Goal: Entertainment & Leisure: Consume media (video, audio)

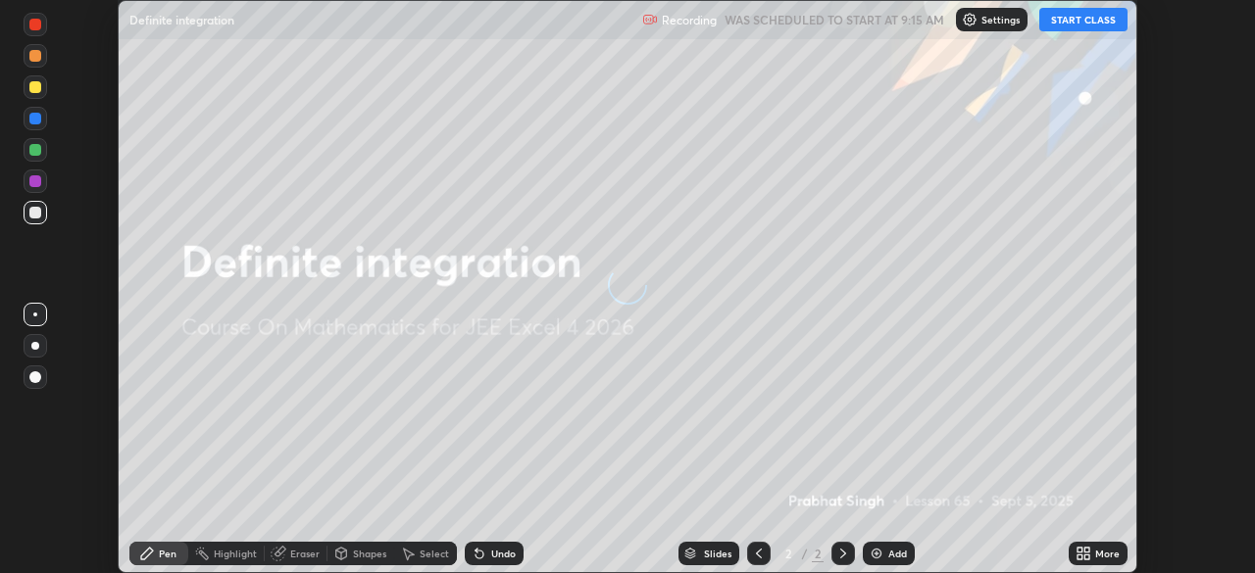
scroll to position [573, 1254]
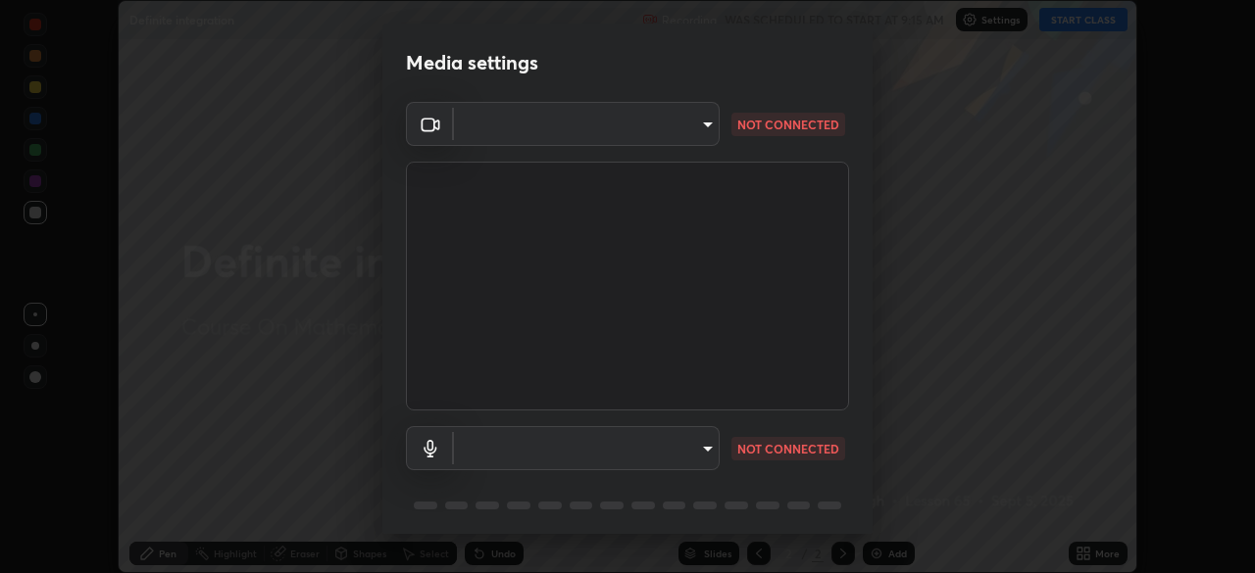
type input "3bea00eeac86fb66be6728b5c695c6c415261c56062ce64894d09a8807f83109"
type input "communications"
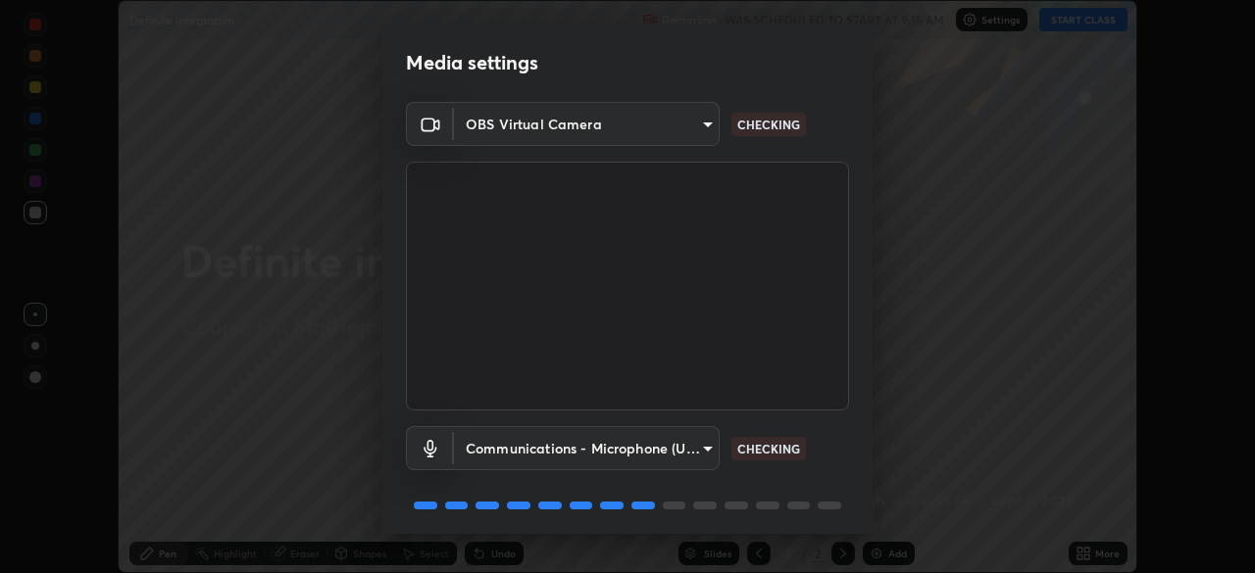
scroll to position [70, 0]
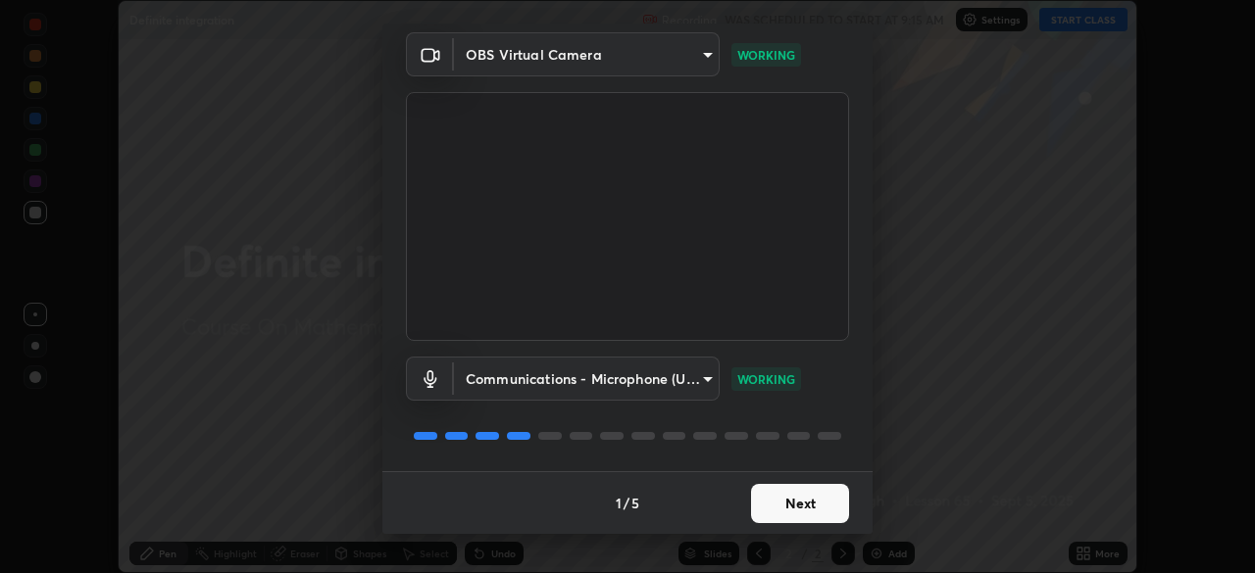
click at [822, 514] on button "Next" at bounding box center [800, 503] width 98 height 39
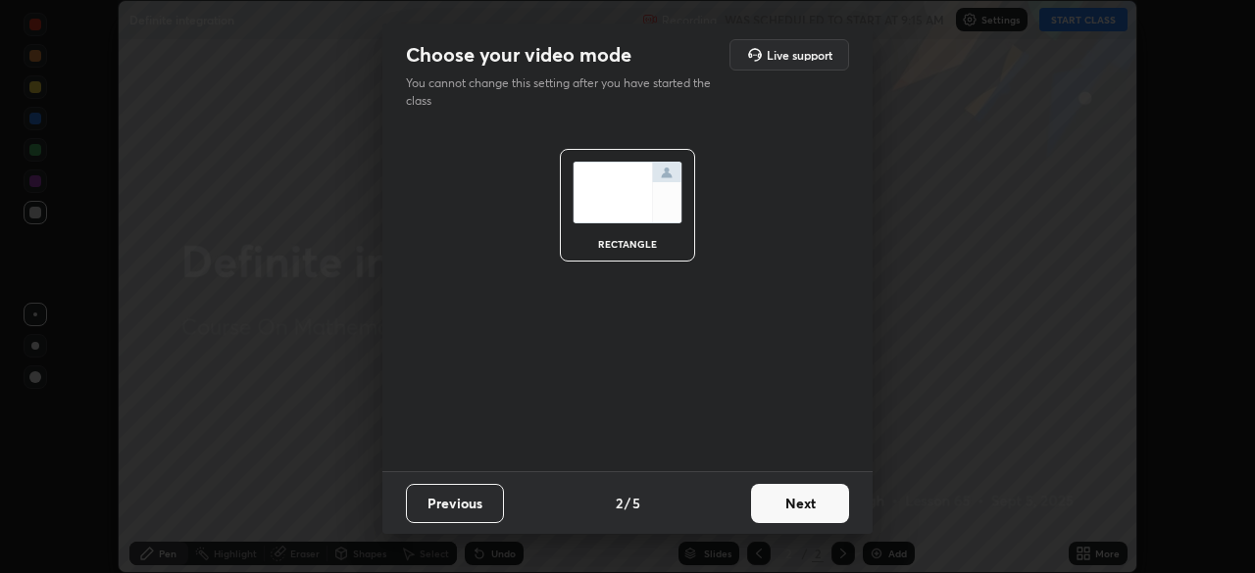
scroll to position [0, 0]
click at [845, 505] on button "Next" at bounding box center [800, 503] width 98 height 39
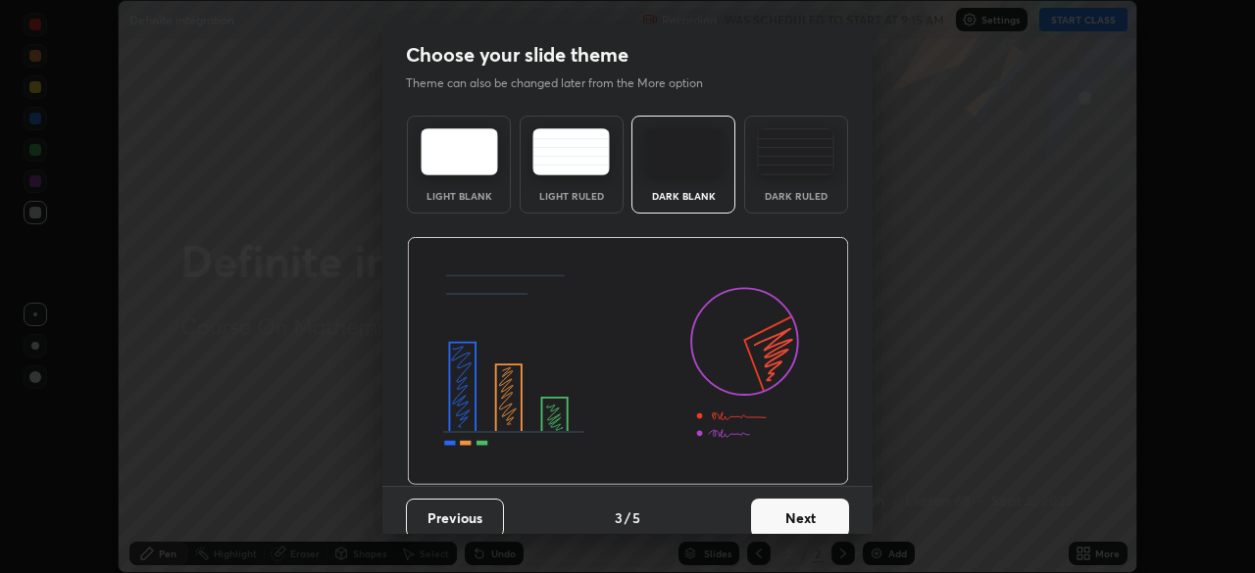
click at [863, 521] on div "Previous 3 / 5 Next" at bounding box center [627, 517] width 490 height 63
click at [832, 518] on button "Next" at bounding box center [800, 518] width 98 height 39
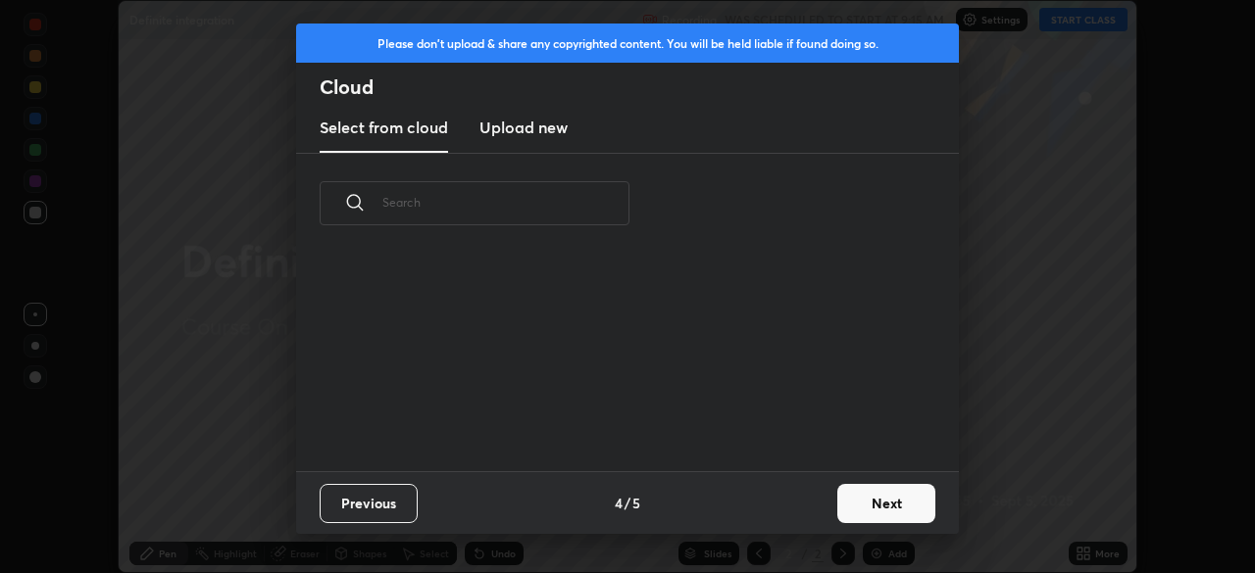
click at [904, 512] on button "Next" at bounding box center [886, 503] width 98 height 39
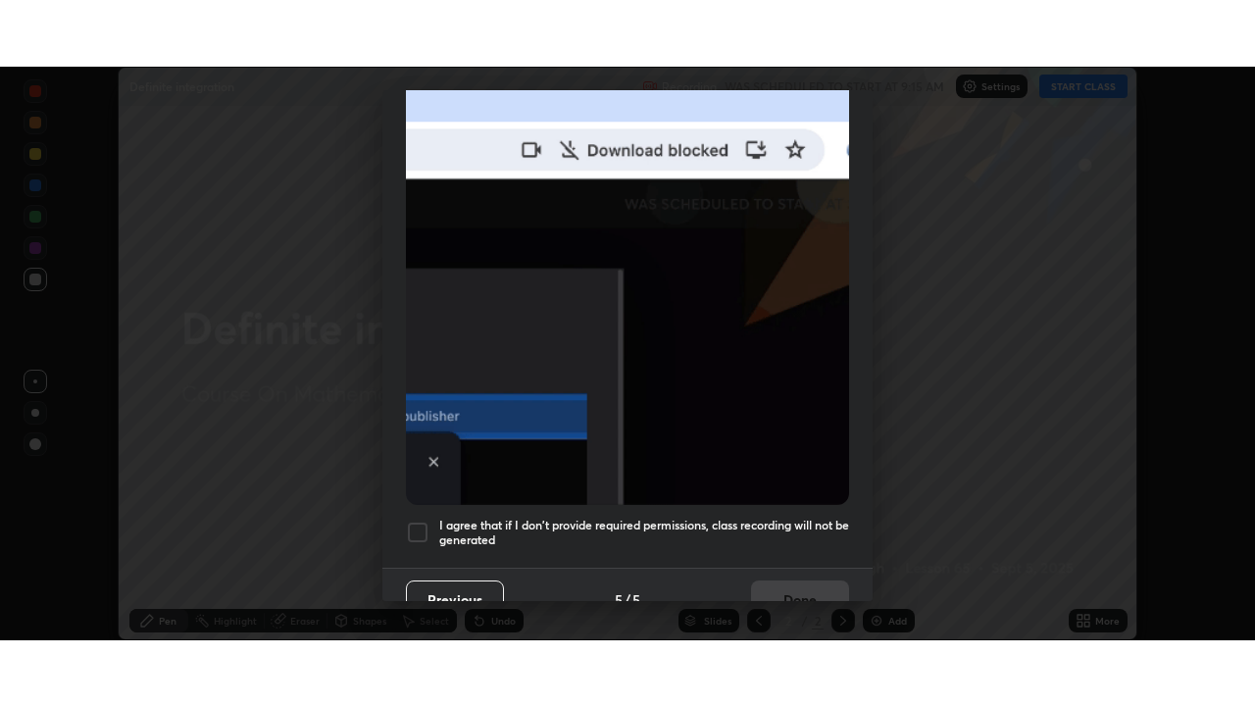
scroll to position [470, 0]
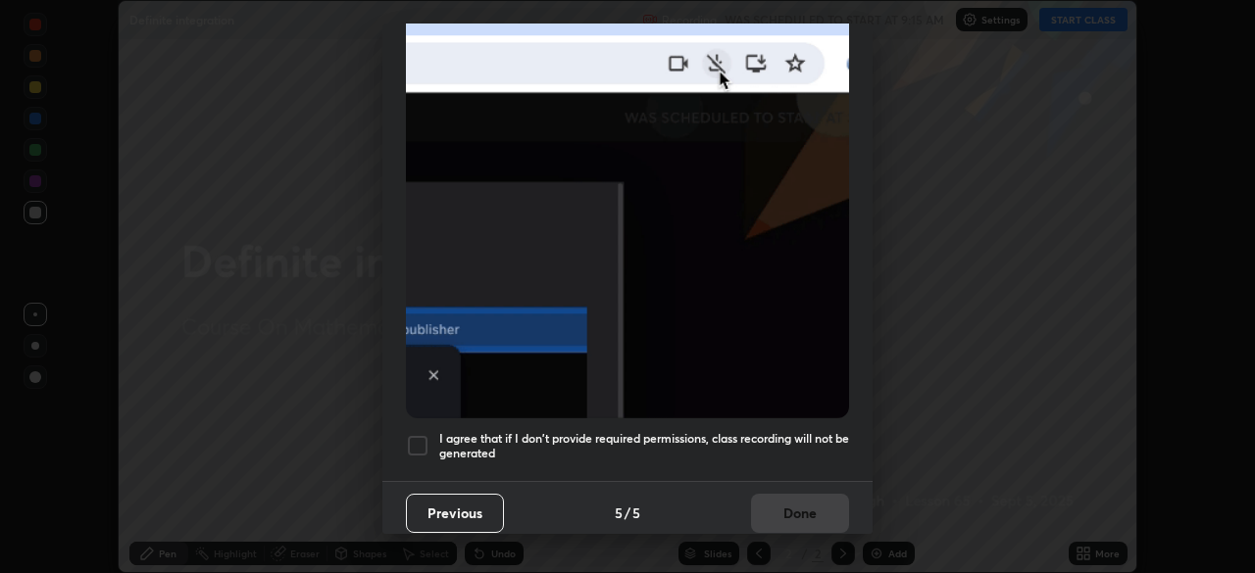
click at [422, 434] on div at bounding box center [418, 446] width 24 height 24
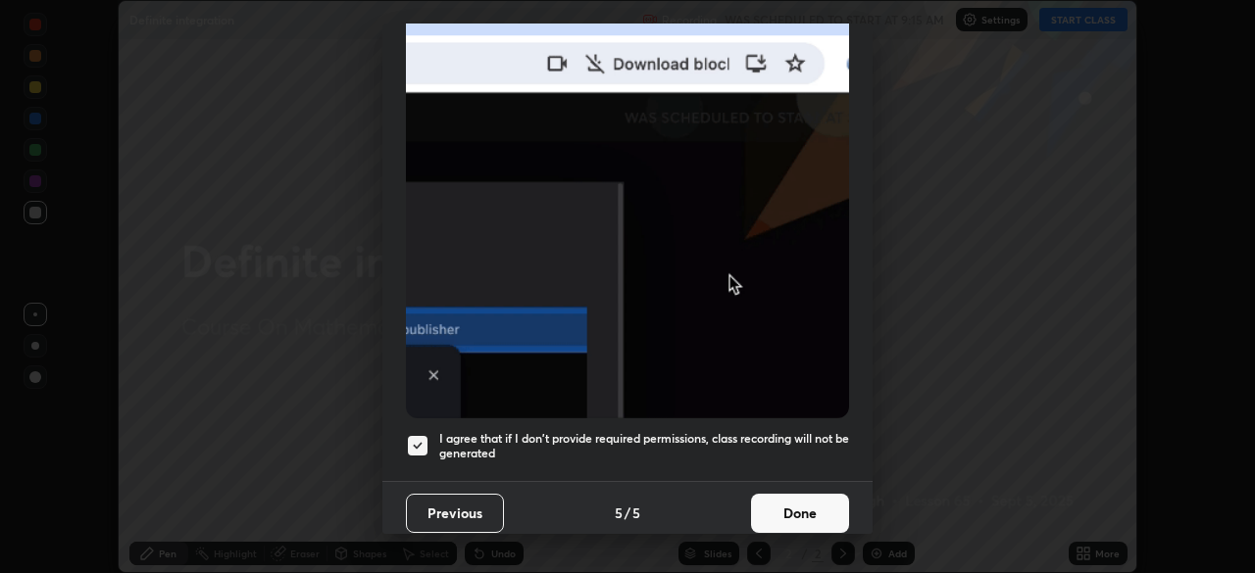
click at [795, 499] on button "Done" at bounding box center [800, 513] width 98 height 39
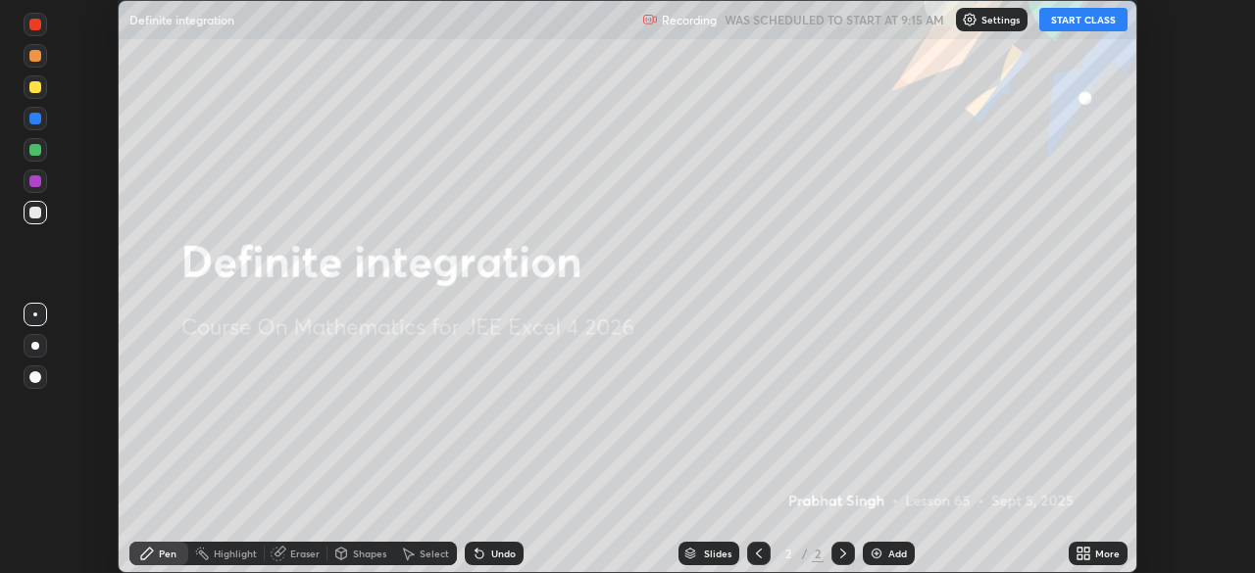
click at [1086, 22] on button "START CLASS" at bounding box center [1083, 20] width 88 height 24
click at [1087, 553] on icon at bounding box center [1083, 554] width 16 height 16
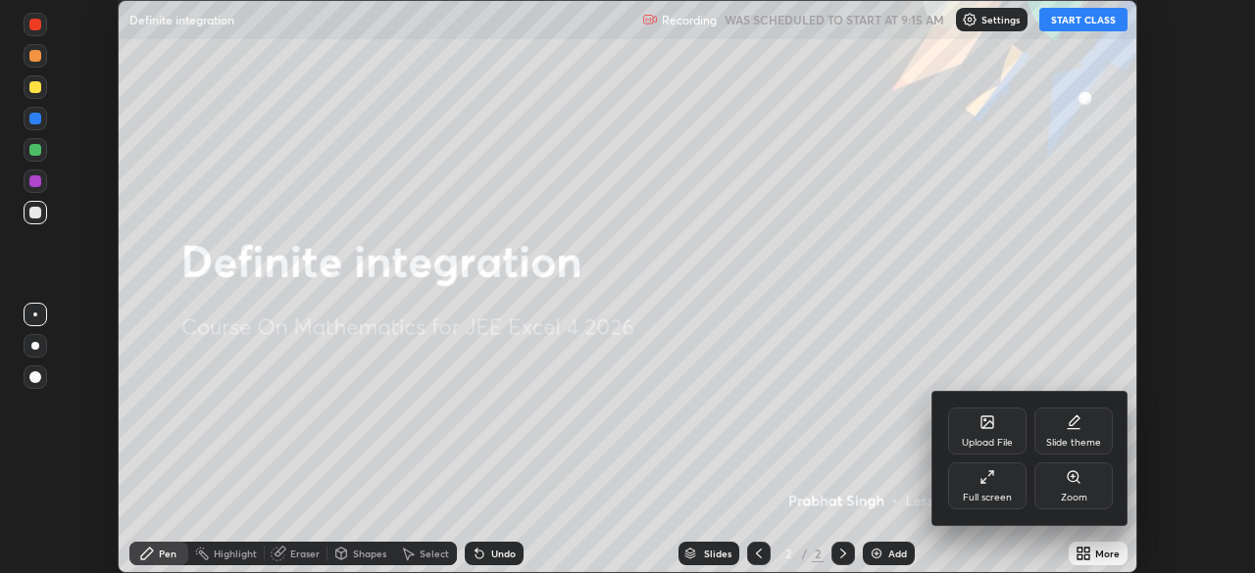
click at [1003, 476] on div "Full screen" at bounding box center [987, 486] width 78 height 47
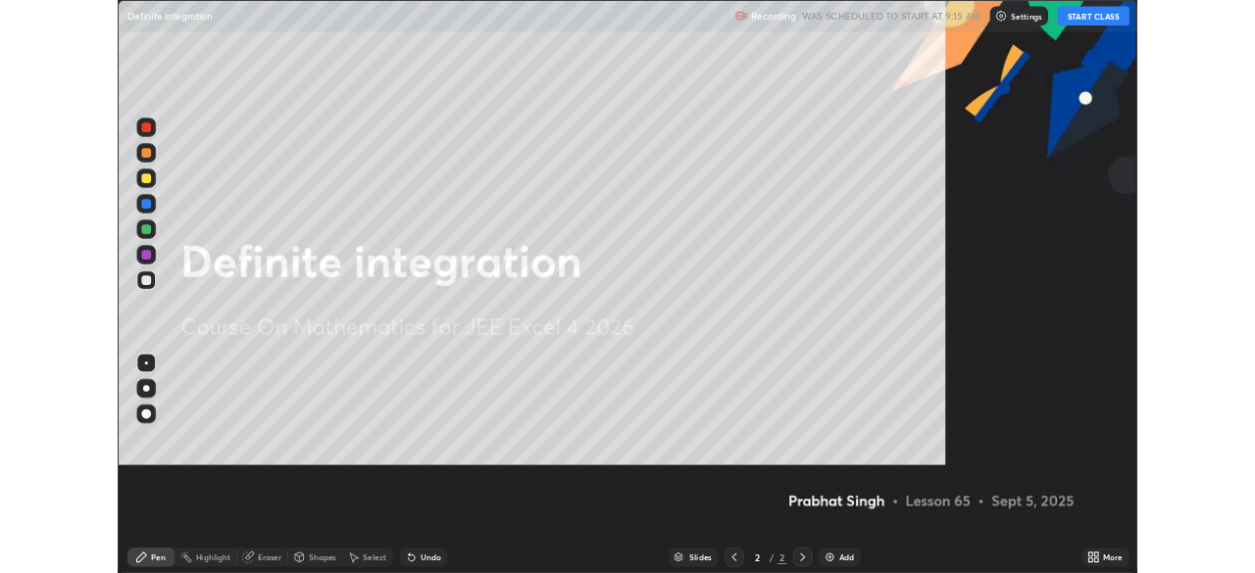
scroll to position [706, 1255]
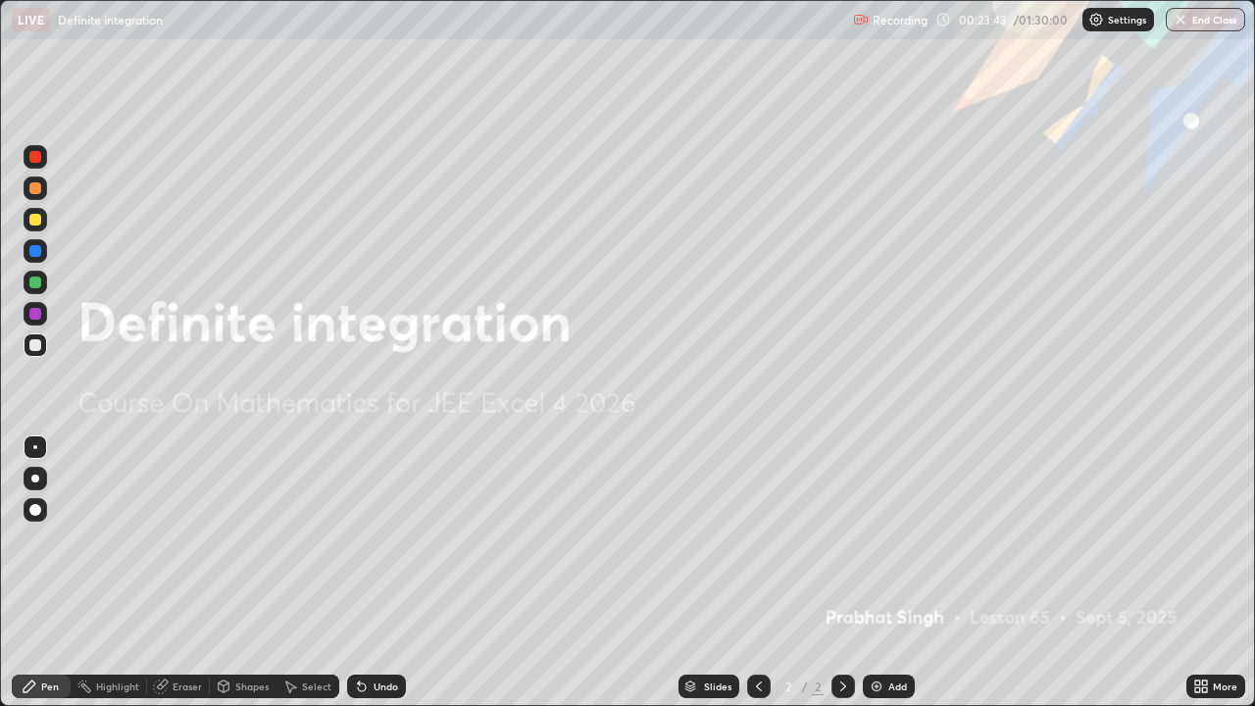
click at [614, 14] on div "LIVE Definite integration" at bounding box center [428, 19] width 833 height 39
click at [613, 9] on div "LIVE Definite integration" at bounding box center [428, 19] width 833 height 39
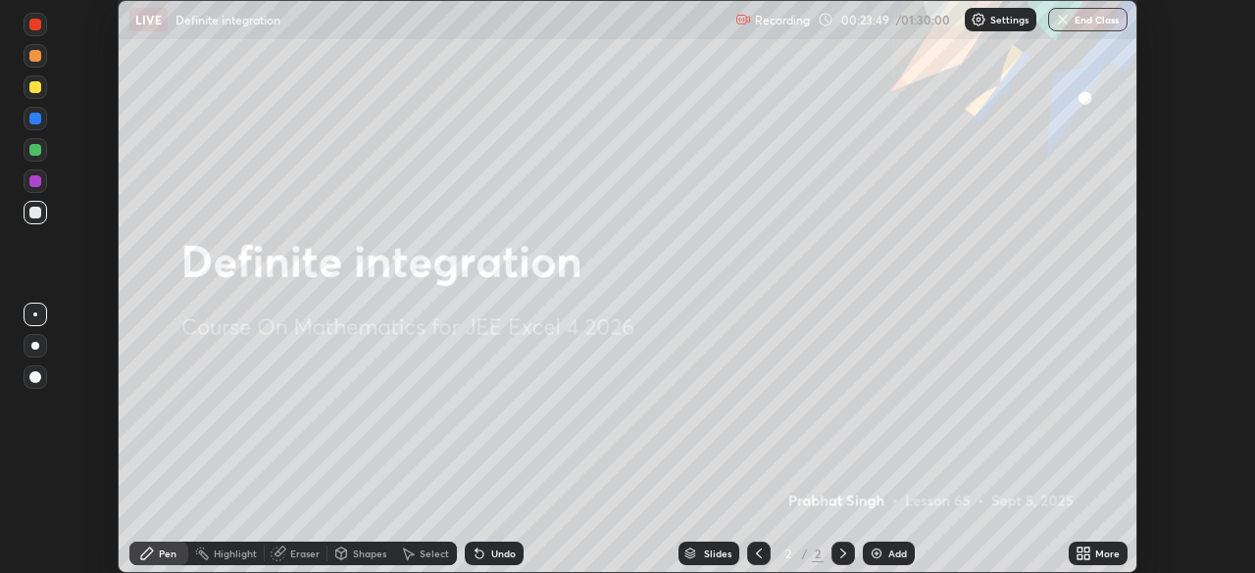
scroll to position [97456, 96774]
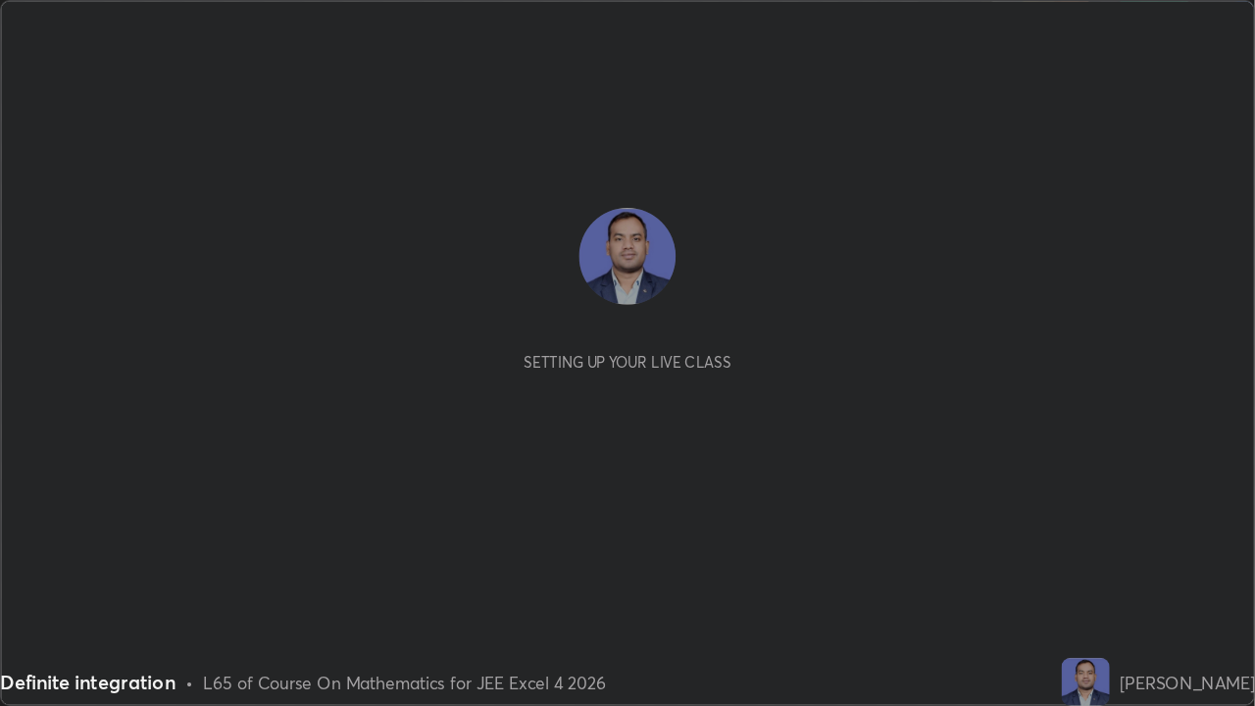
scroll to position [572, 1018]
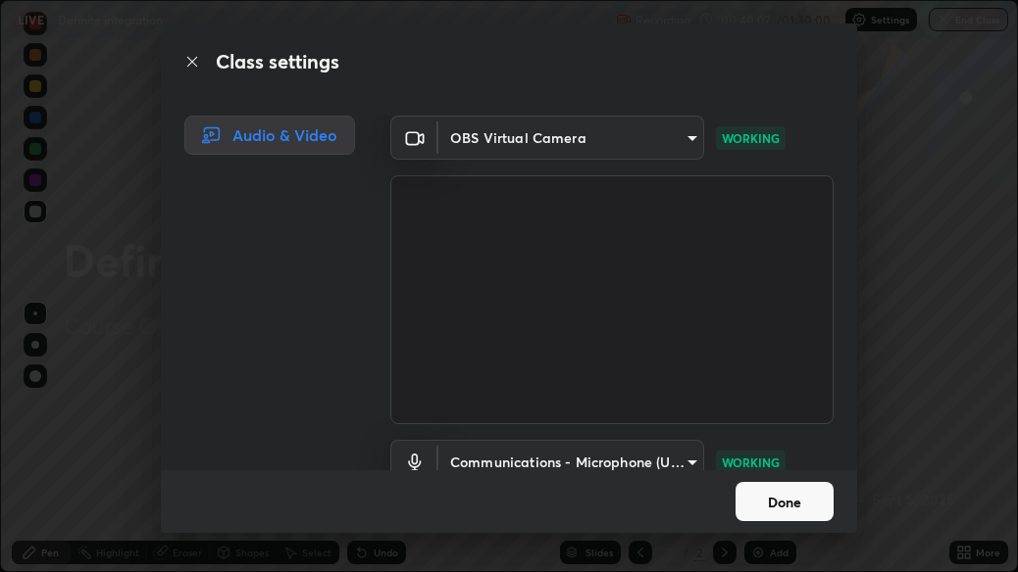
click at [810, 487] on button "Done" at bounding box center [784, 501] width 98 height 39
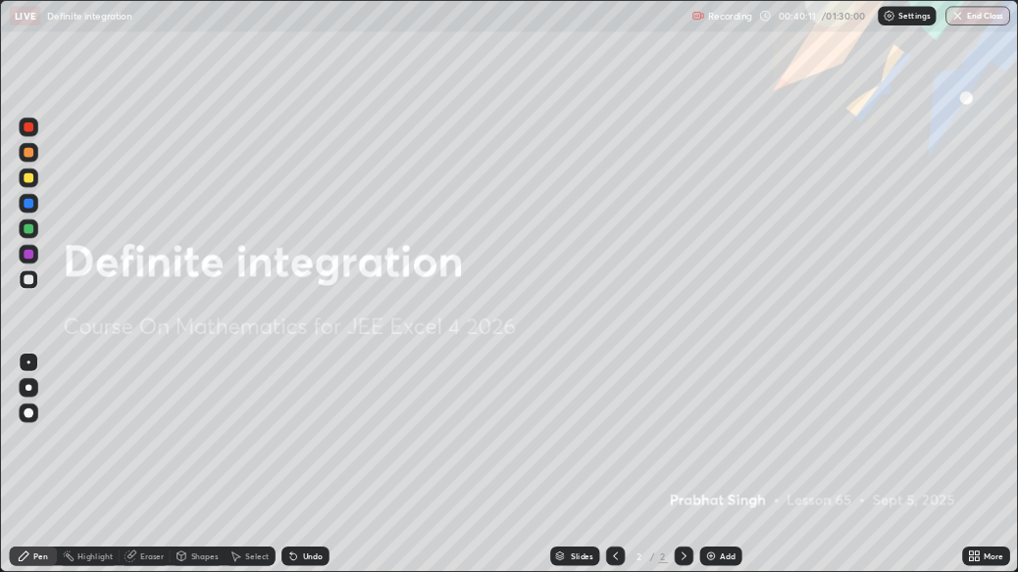
scroll to position [706, 1255]
click at [639, 6] on div "LIVE Definite integration" at bounding box center [428, 19] width 833 height 39
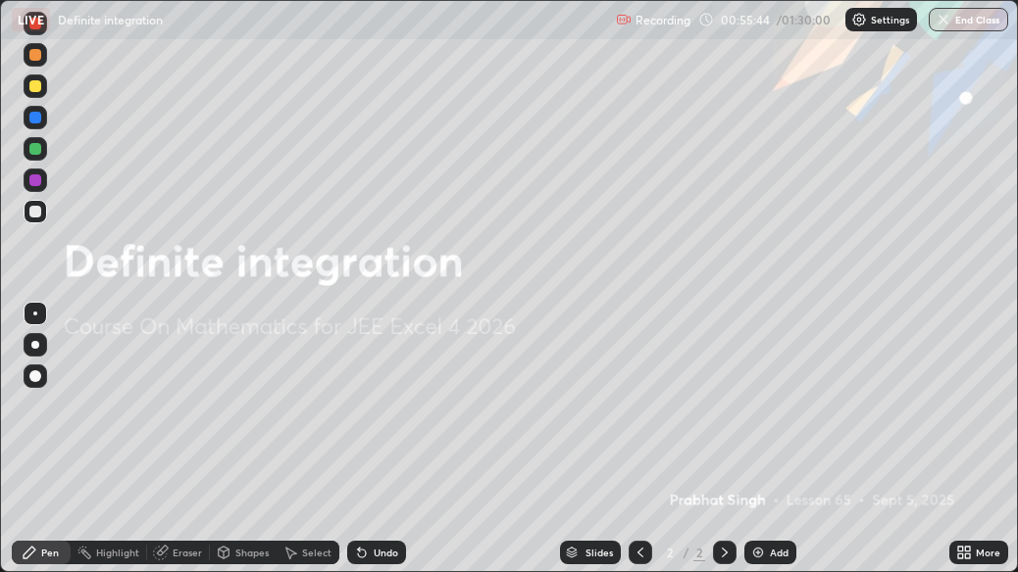
scroll to position [97457, 97012]
